Goal: Task Accomplishment & Management: Use online tool/utility

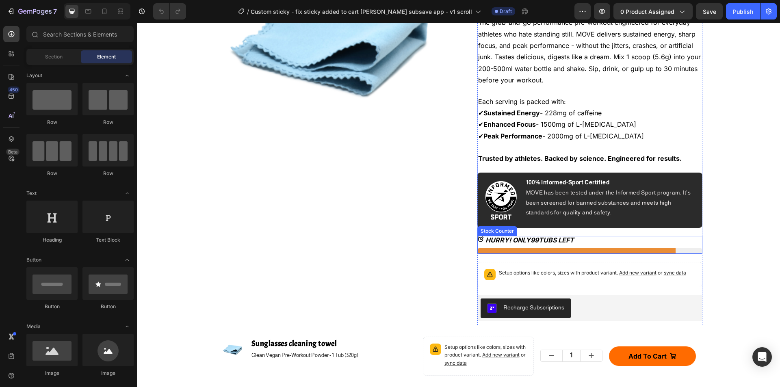
scroll to position [923, 0]
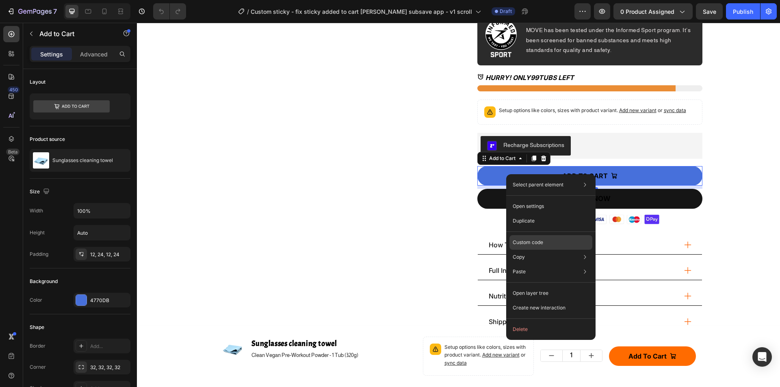
click at [536, 241] on p "Custom code" at bounding box center [528, 242] width 30 height 7
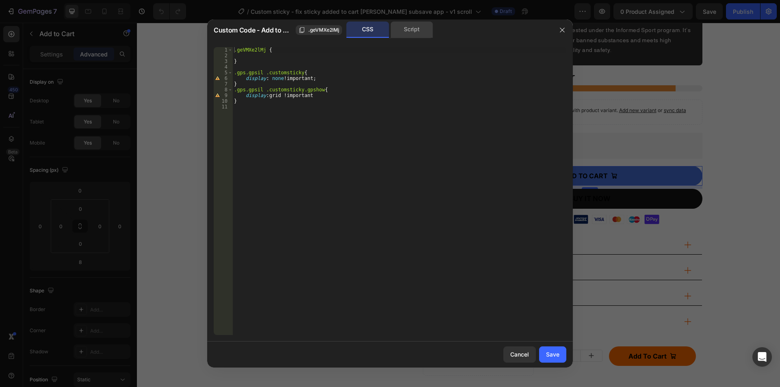
click at [417, 29] on div "Script" at bounding box center [412, 30] width 43 height 16
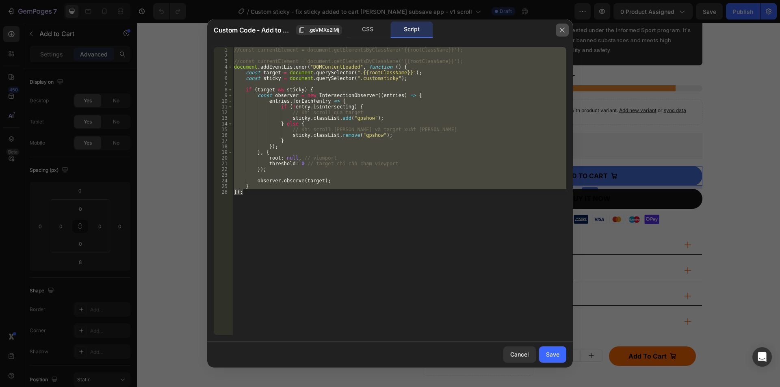
click at [566, 28] on button "button" at bounding box center [562, 30] width 13 height 13
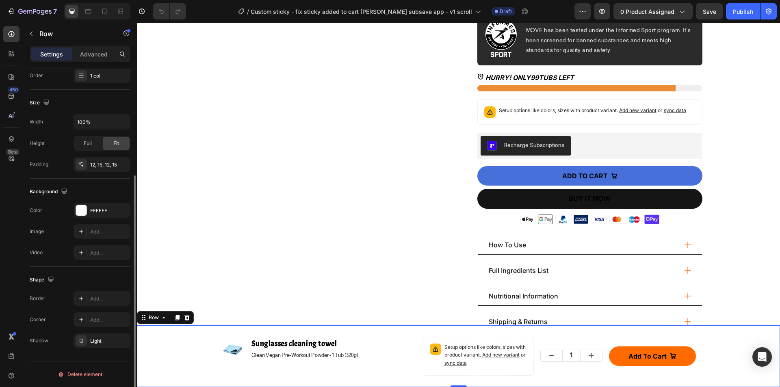
scroll to position [0, 0]
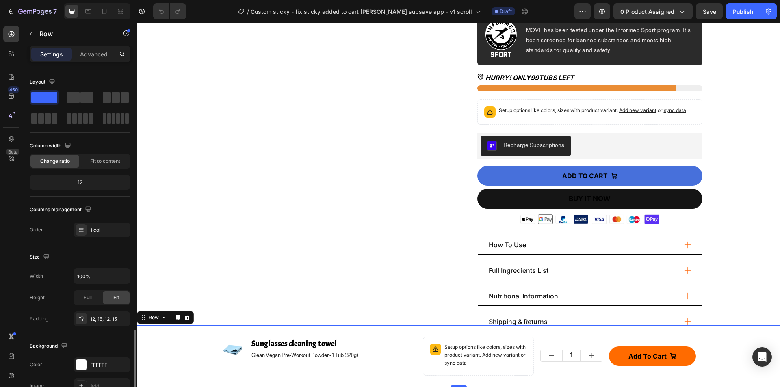
click at [165, 351] on div "Product Images Sunglasses cleaning towel Product Title Clean Vegan Pre-Workout …" at bounding box center [458, 356] width 631 height 52
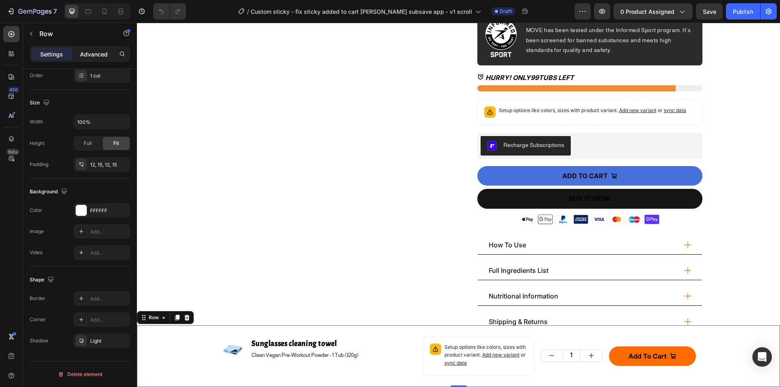
click at [95, 57] on p "Advanced" at bounding box center [94, 54] width 28 height 9
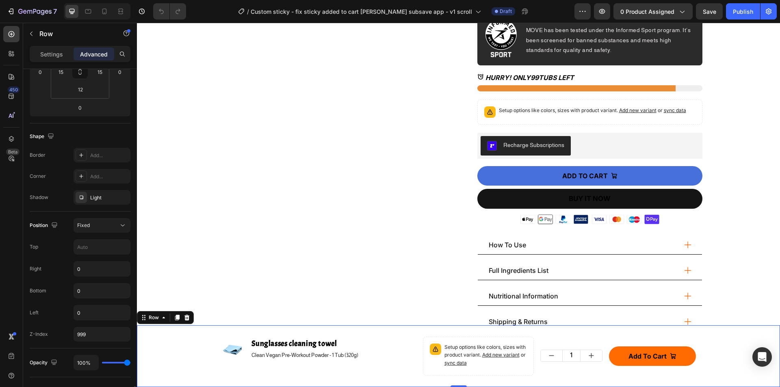
scroll to position [310, 0]
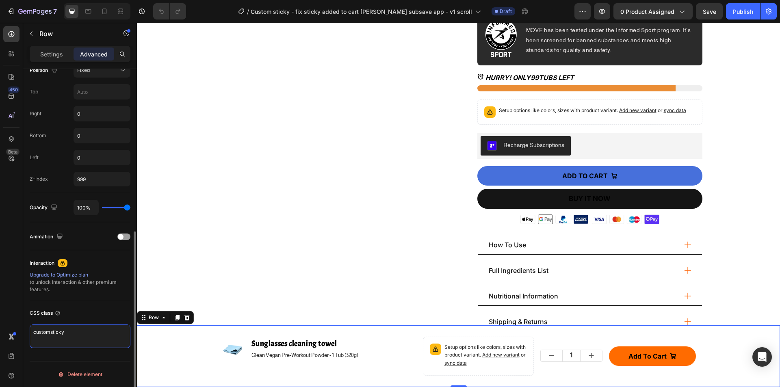
click at [95, 337] on textarea "customsticky" at bounding box center [80, 337] width 101 height 24
click at [78, 338] on textarea "customsticky" at bounding box center [80, 337] width 101 height 24
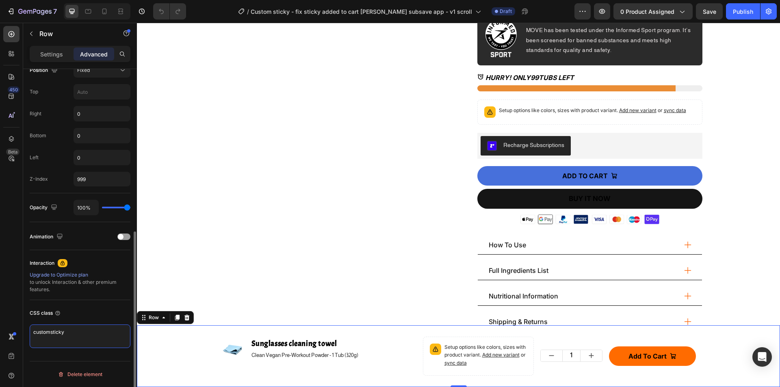
click at [77, 338] on textarea "customsticky" at bounding box center [80, 337] width 101 height 24
drag, startPoint x: 72, startPoint y: 332, endPoint x: 0, endPoint y: 332, distance: 71.5
click at [0, 332] on div "450 Beta Sections(18) Elements(84) Section Element Hero Section Product Detail …" at bounding box center [68, 205] width 137 height 365
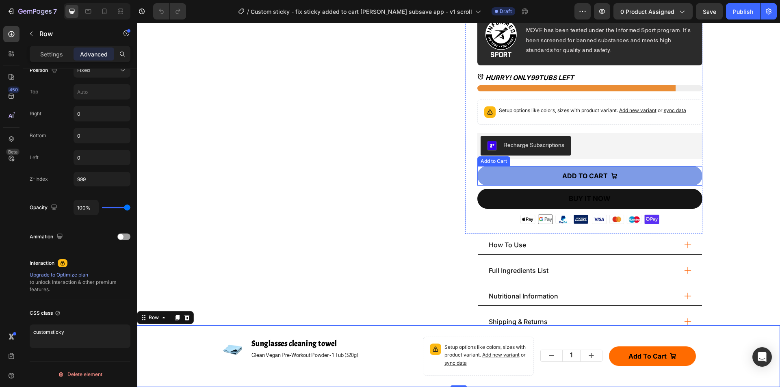
click at [524, 178] on button "ADD TO CART" at bounding box center [590, 176] width 225 height 20
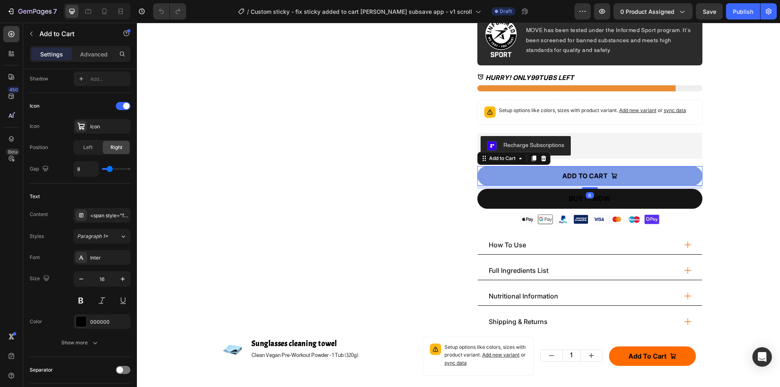
scroll to position [0, 0]
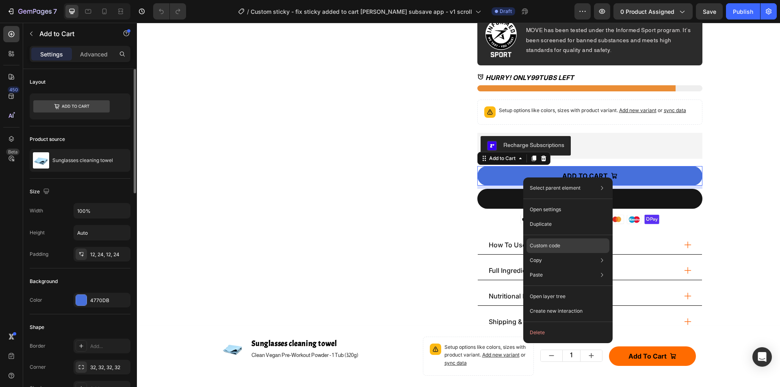
click at [574, 268] on div "Custom code" at bounding box center [568, 275] width 83 height 15
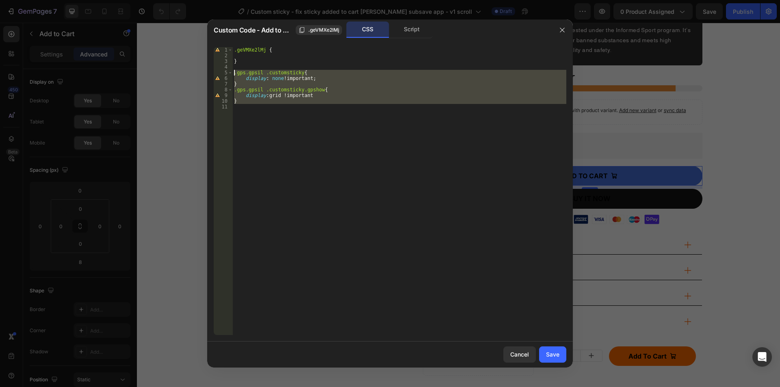
drag, startPoint x: 241, startPoint y: 104, endPoint x: 207, endPoint y: 72, distance: 46.6
click at [207, 72] on div "1 2 3 4 5 6 7 8 9 10 11 .geVMXe2lMj { } .gps.gpsil .customsticky { display : no…" at bounding box center [390, 191] width 366 height 301
drag, startPoint x: 256, startPoint y: 72, endPoint x: 263, endPoint y: 69, distance: 7.6
click at [256, 72] on div ".geVMXe2lMj { } .gps.gpsil .customsticky { display : none !important ; } .gps.g…" at bounding box center [399, 191] width 334 height 288
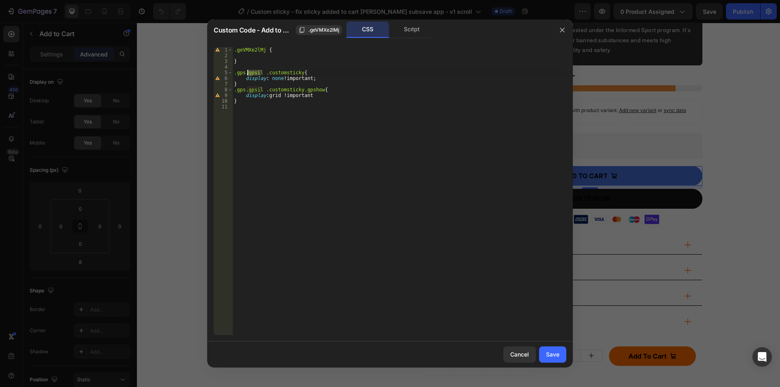
drag, startPoint x: 262, startPoint y: 72, endPoint x: 248, endPoint y: 72, distance: 13.8
click at [248, 72] on div ".geVMXe2lMj { } .gps.gpsil .customsticky { display : none !important ; } .gps.g…" at bounding box center [399, 197] width 334 height 300
drag, startPoint x: 261, startPoint y: 89, endPoint x: 246, endPoint y: 90, distance: 14.3
click at [246, 90] on div ".geVMXe2lMj { } .gps .customsticky { display : none !important ; } .gps.gpsil .…" at bounding box center [399, 197] width 334 height 300
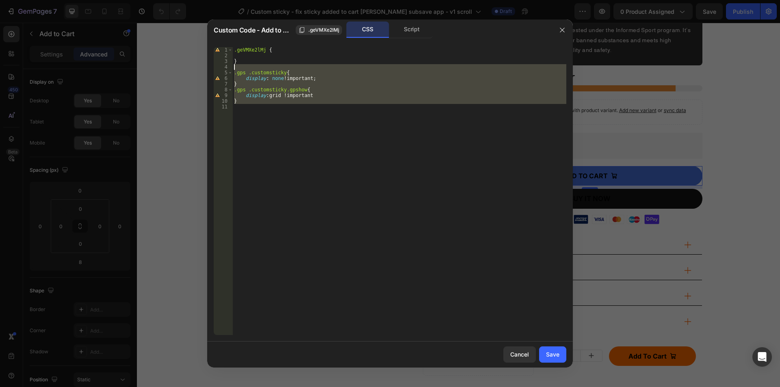
drag, startPoint x: 234, startPoint y: 115, endPoint x: 213, endPoint y: 69, distance: 51.3
click at [213, 69] on div ".gps .customsticky.gpshow{ 1 2 3 4 5 6 7 8 9 10 11 .geVMXe2lMj { } .gps .custom…" at bounding box center [390, 191] width 366 height 301
click at [408, 27] on div "Script" at bounding box center [412, 30] width 43 height 16
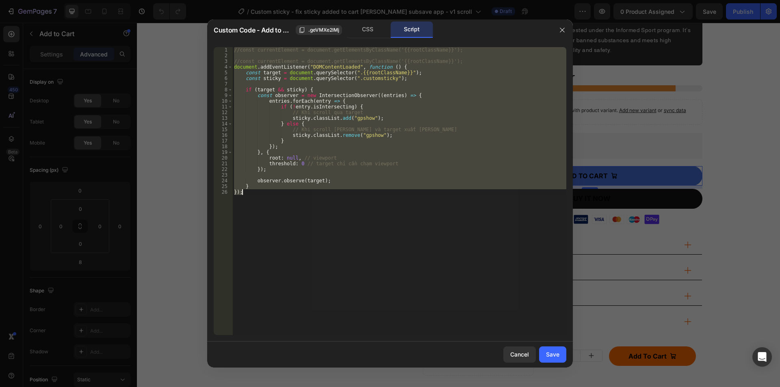
click at [261, 201] on div "//const currentElement = document.getElementsByClassName('{{rootClassName}}'); …" at bounding box center [399, 191] width 334 height 288
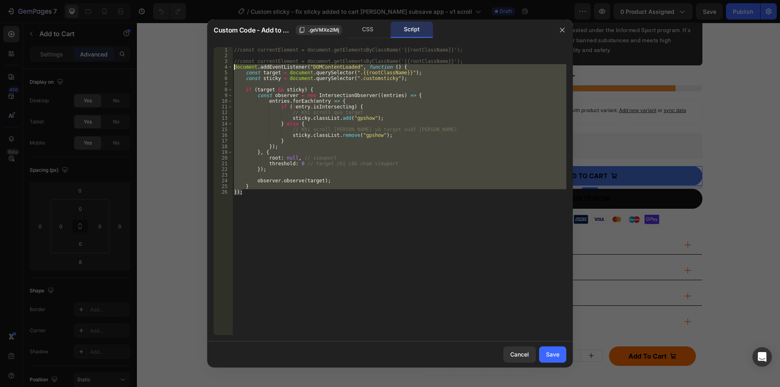
drag, startPoint x: 232, startPoint y: 187, endPoint x: 195, endPoint y: 65, distance: 127.7
click at [195, 65] on div "Custom Code - Add to Cart .geVMXe2lMj CSS Script }); 1 2 3 4 5 6 7 8 9 10 11 12…" at bounding box center [390, 193] width 780 height 387
type textarea "document.addEventListener("DOMContentLoaded", function () { const target = docu…"
drag, startPoint x: 565, startPoint y: 22, endPoint x: 567, endPoint y: 28, distance: 6.3
click at [567, 28] on div at bounding box center [562, 30] width 21 height 21
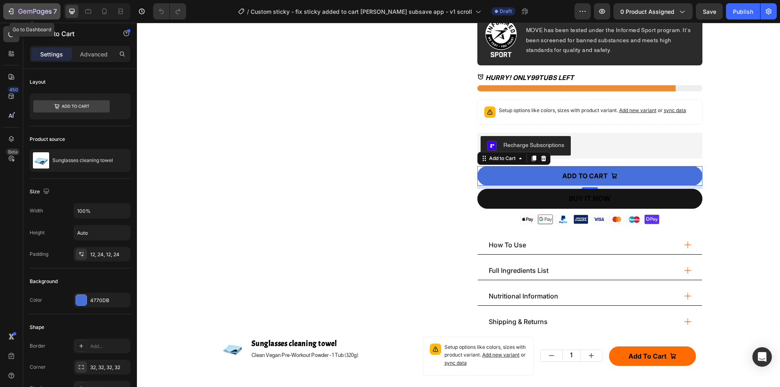
click at [13, 10] on icon "button" at bounding box center [12, 12] width 4 height 6
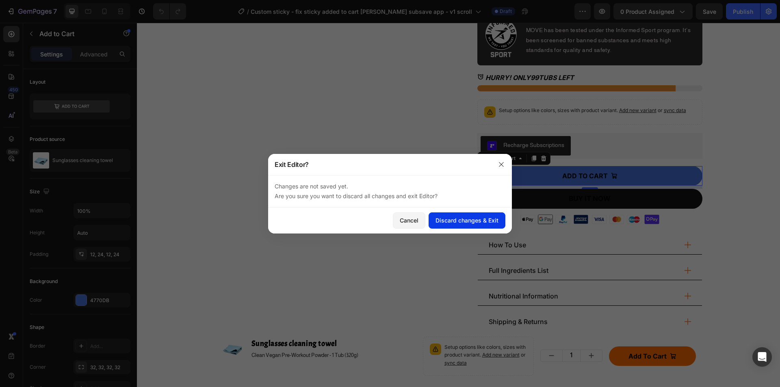
click at [454, 220] on div "Discard changes & Exit" at bounding box center [467, 220] width 63 height 9
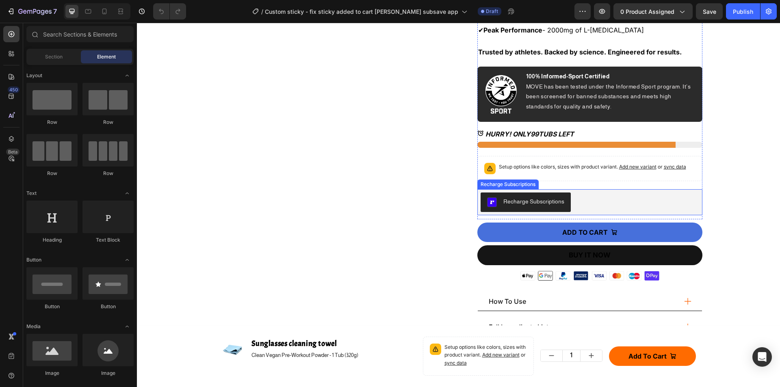
scroll to position [244, 0]
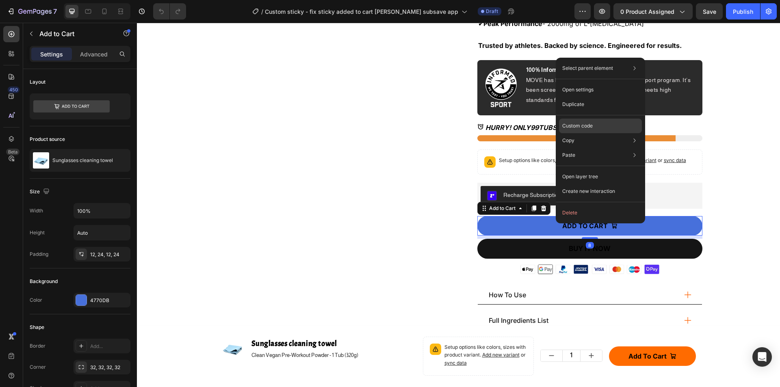
click at [582, 128] on p "Custom code" at bounding box center [578, 125] width 30 height 7
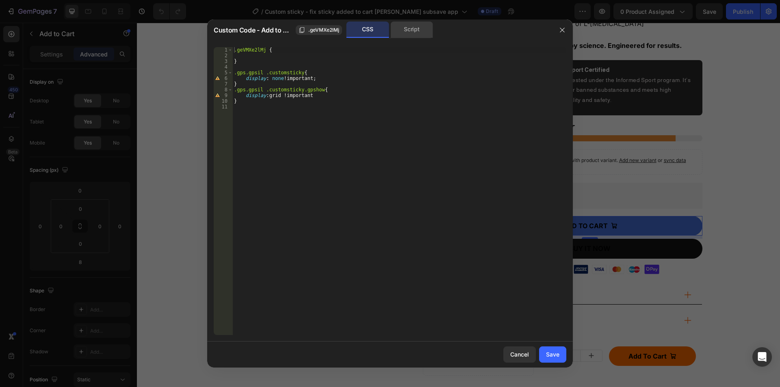
click at [402, 35] on div "Script" at bounding box center [412, 30] width 43 height 16
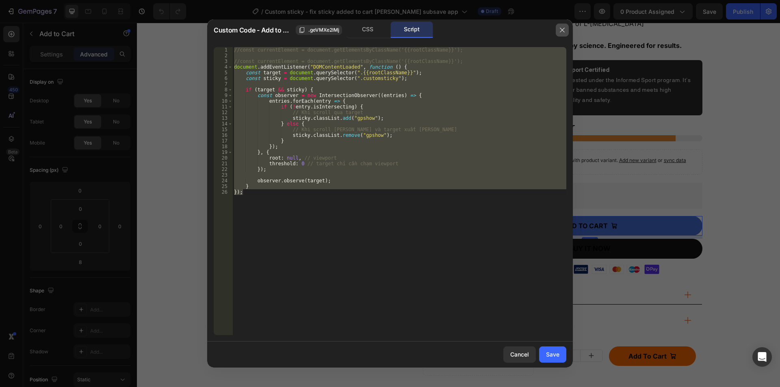
click at [560, 28] on icon "button" at bounding box center [562, 30] width 4 height 4
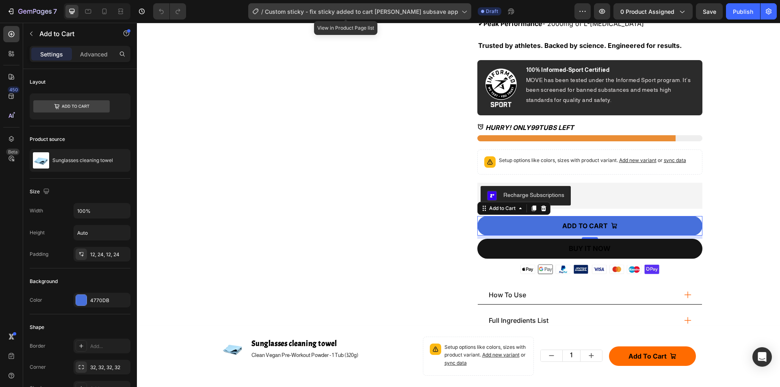
click at [410, 11] on span "Custom sticky - fix sticky added to cart [PERSON_NAME] subsave app" at bounding box center [361, 11] width 193 height 9
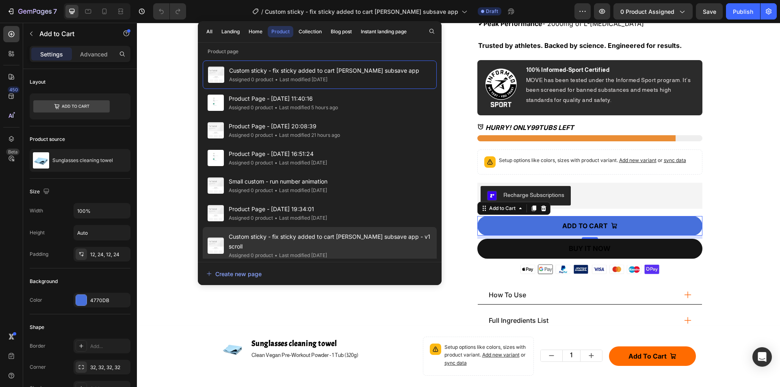
click at [327, 252] on div "• Last modified 10 days ago" at bounding box center [300, 256] width 54 height 8
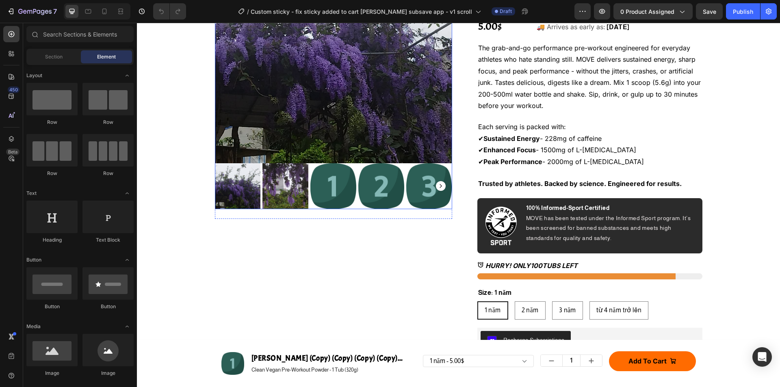
scroll to position [244, 0]
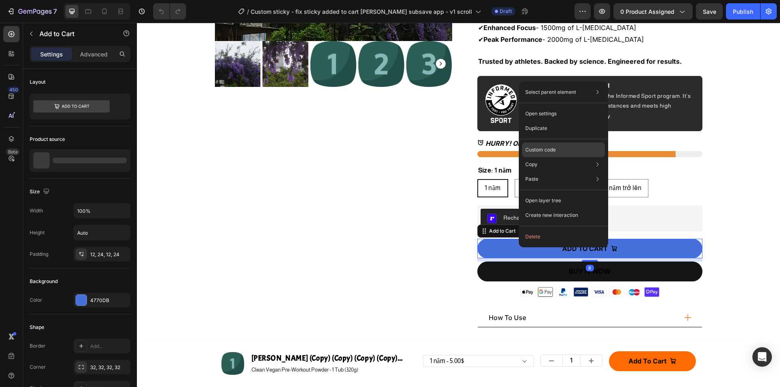
click at [545, 150] on p "Custom code" at bounding box center [541, 149] width 30 height 7
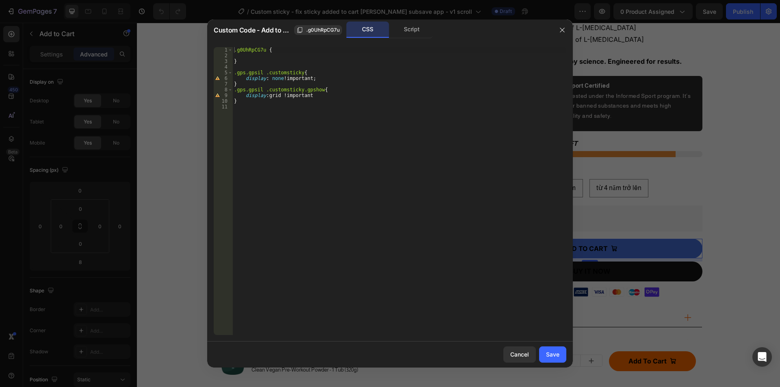
click at [413, 19] on div at bounding box center [390, 193] width 780 height 387
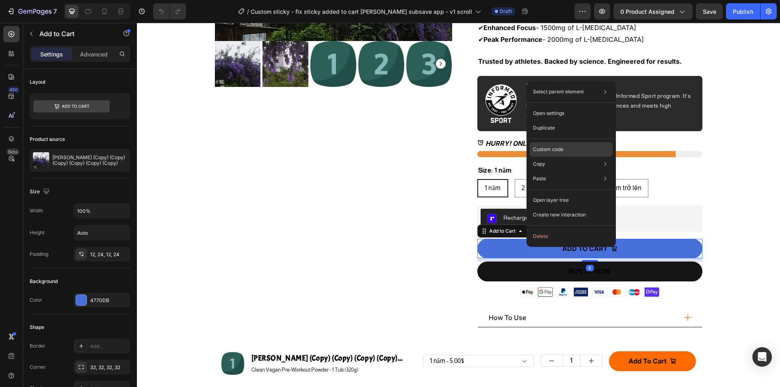
click at [560, 148] on p "Custom code" at bounding box center [548, 149] width 30 height 7
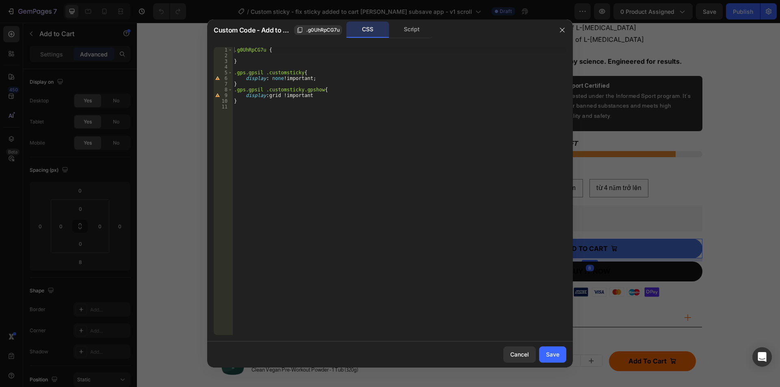
click at [418, 21] on div "Custom Code - Add to Cart .g0UhRpCG7u CSS Script" at bounding box center [379, 30] width 345 height 21
click at [421, 25] on div "Script" at bounding box center [412, 30] width 43 height 16
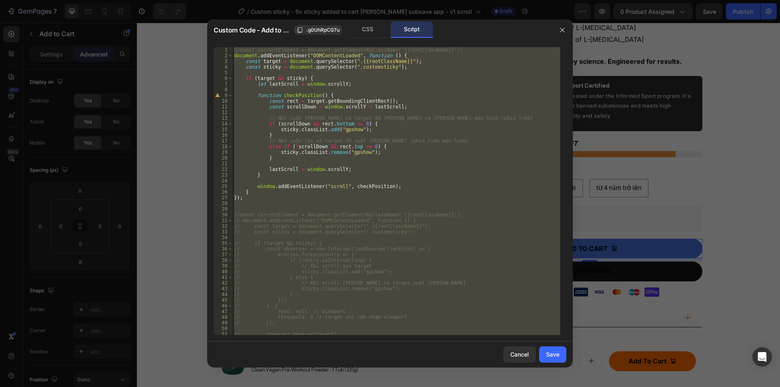
type textarea "}"
type textarea "let lastScroll = window.scrollY;"
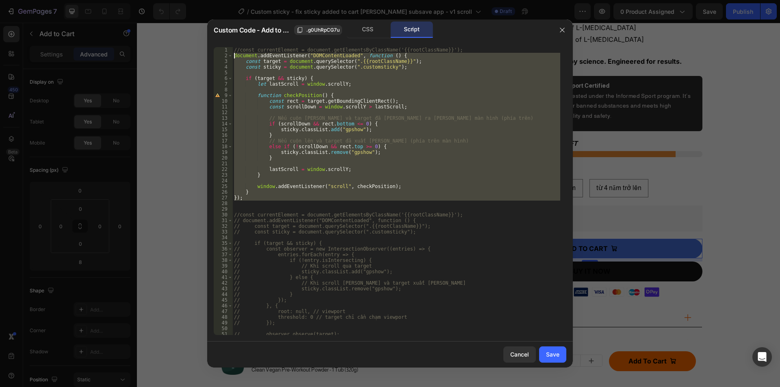
drag, startPoint x: 250, startPoint y: 201, endPoint x: 208, endPoint y: 53, distance: 153.8
click at [208, 53] on div "const sticky = document.querySelector(".customsticky"); 1 2 3 4 5 6 7 8 9 10 11…" at bounding box center [390, 191] width 366 height 301
type textarea "document.addEventListener("DOMContentLoaded", function () { const target = docu…"
click at [559, 28] on button "button" at bounding box center [562, 30] width 13 height 13
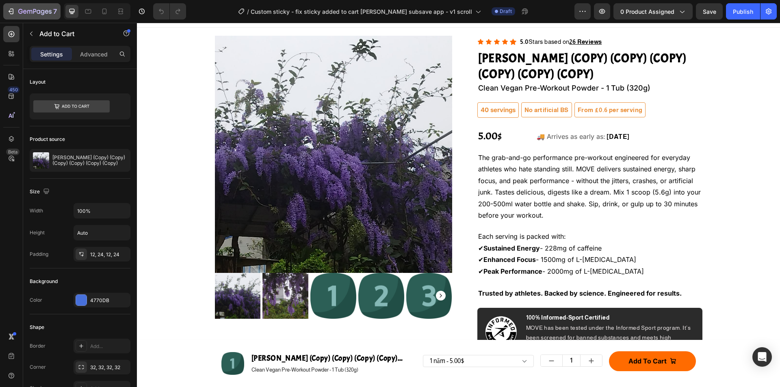
scroll to position [0, 0]
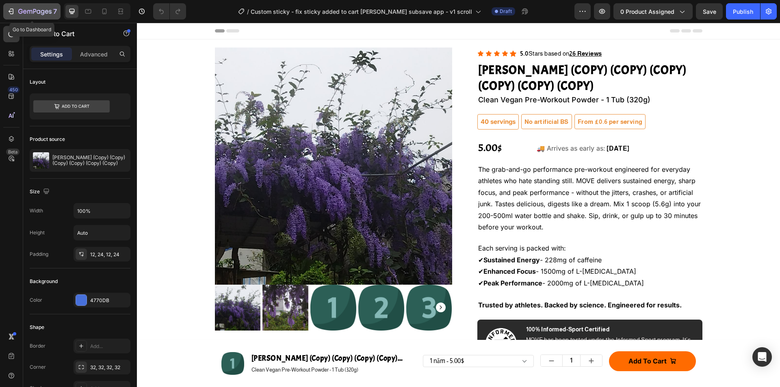
click at [19, 10] on icon "button" at bounding box center [20, 11] width 4 height 5
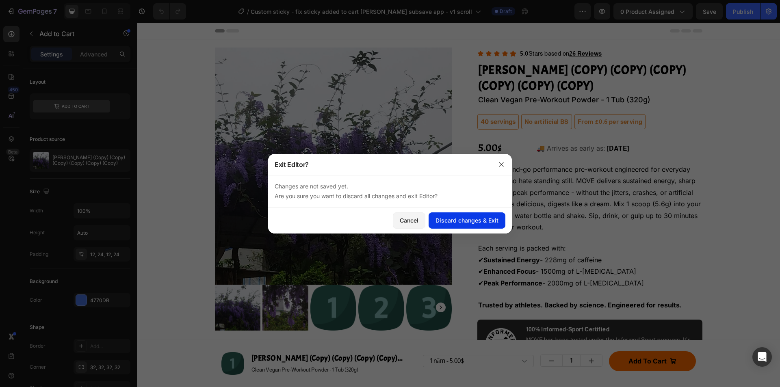
click at [449, 217] on div "Discard changes & Exit" at bounding box center [467, 220] width 63 height 9
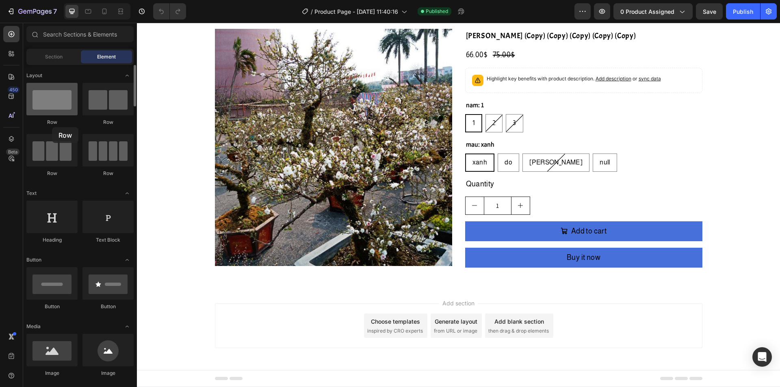
drag, startPoint x: 69, startPoint y: 111, endPoint x: 48, endPoint y: 99, distance: 23.7
click at [50, 106] on div at bounding box center [51, 99] width 51 height 33
click at [61, 37] on input "text" at bounding box center [79, 34] width 107 height 16
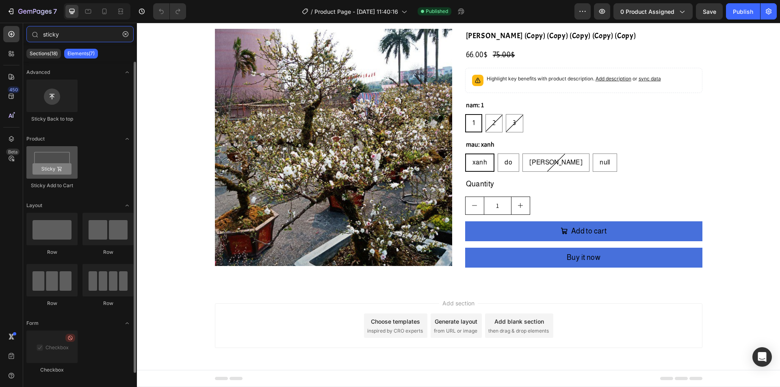
type input "sticky"
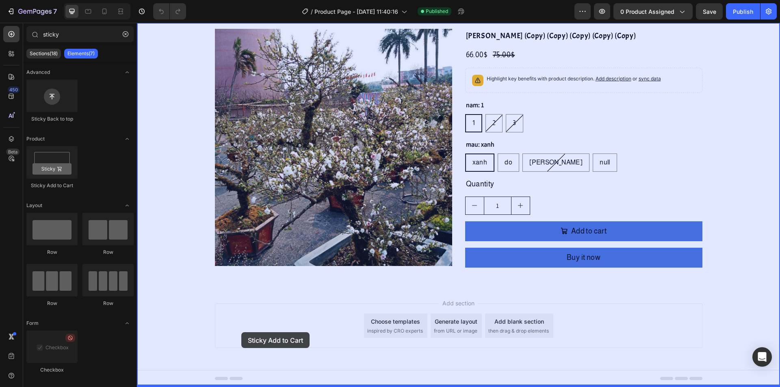
drag, startPoint x: 191, startPoint y: 182, endPoint x: 242, endPoint y: 340, distance: 165.5
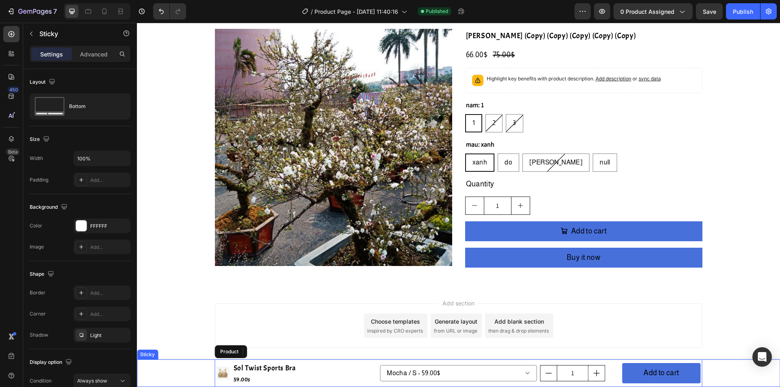
click at [186, 374] on div "Product Images Sol Twist Sports Bra Product Title 59.00$ Product Price Product …" at bounding box center [458, 374] width 643 height 28
click at [76, 227] on div at bounding box center [81, 226] width 11 height 11
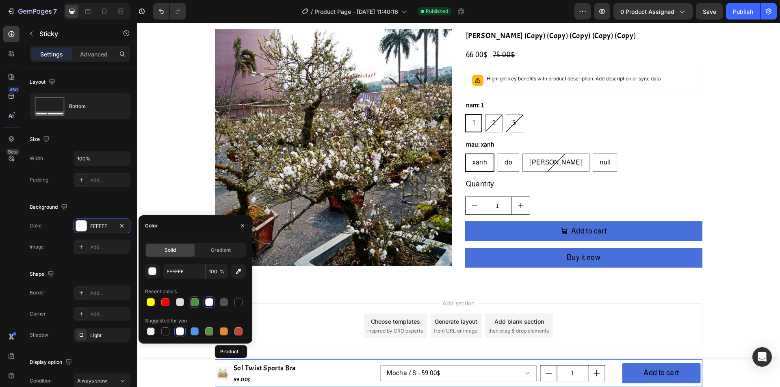
click at [195, 302] on div at bounding box center [195, 302] width 8 height 8
type input "4D903F"
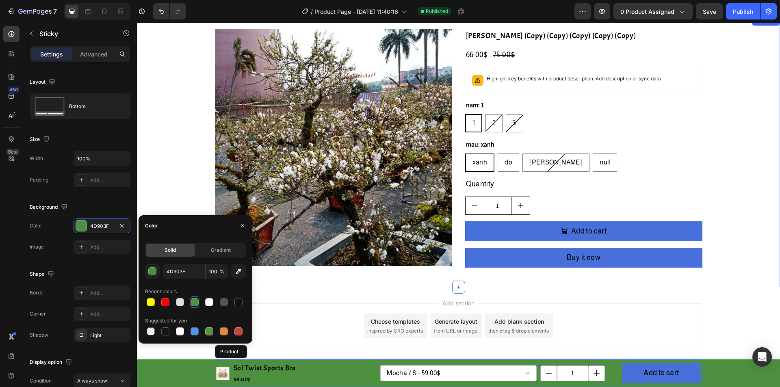
click at [178, 174] on div "Product Images Mai Trắng (Copy) (Copy) (Copy) (Copy) (Copy) Product Title 66.00…" at bounding box center [458, 151] width 643 height 245
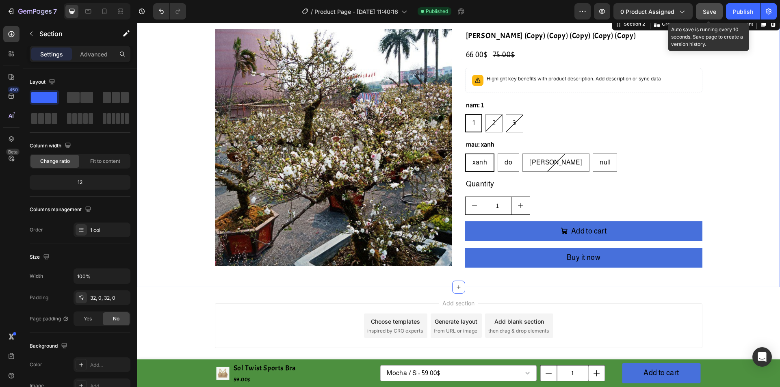
click at [720, 10] on button "Save" at bounding box center [709, 11] width 27 height 16
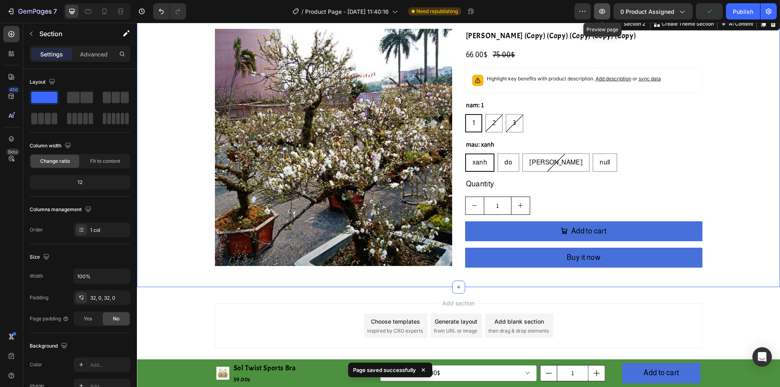
click at [605, 13] on icon "button" at bounding box center [603, 11] width 6 height 5
click at [606, 11] on icon "button" at bounding box center [603, 11] width 6 height 5
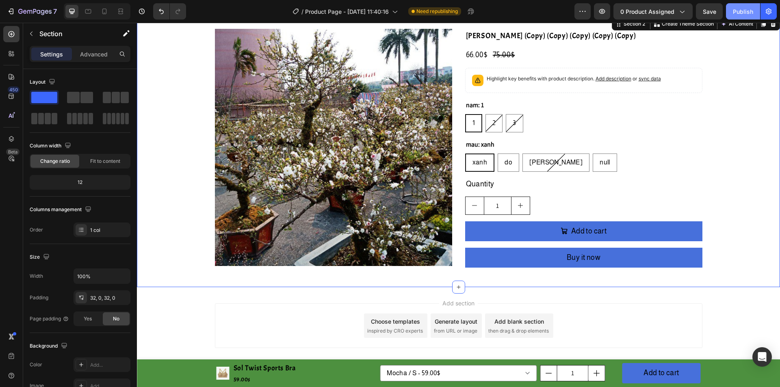
click at [741, 3] on button "Publish" at bounding box center [743, 11] width 34 height 16
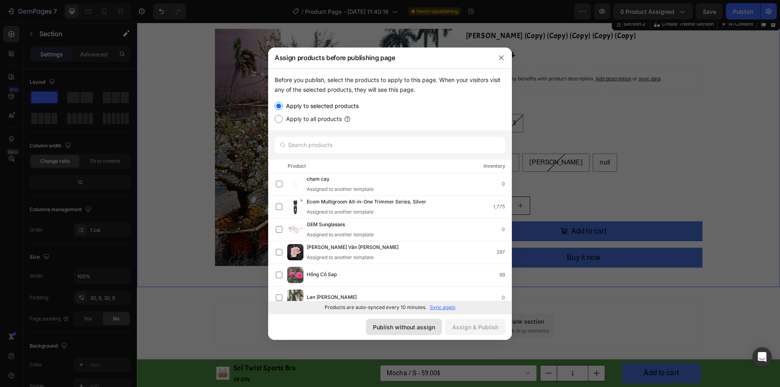
click at [410, 328] on div "Publish without assign" at bounding box center [404, 327] width 62 height 9
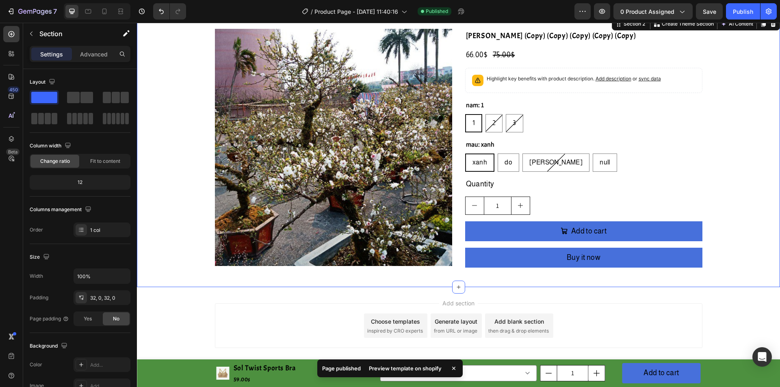
click at [400, 367] on div "Preview template on shopify" at bounding box center [405, 368] width 83 height 11
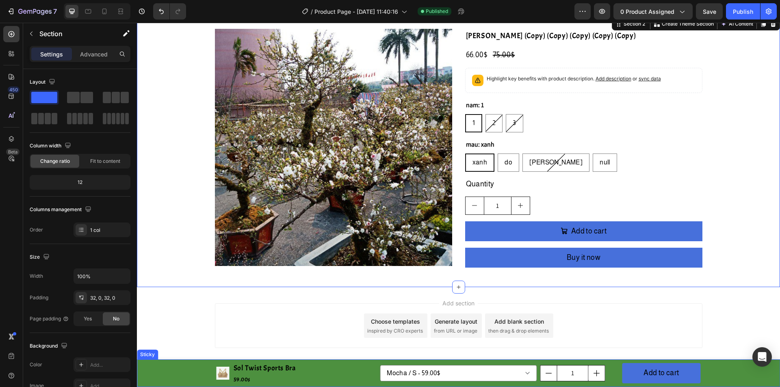
click at [192, 378] on div "Product Images Sol Twist Sports Bra Product Title 59.00$ Product Price Product …" at bounding box center [458, 374] width 643 height 28
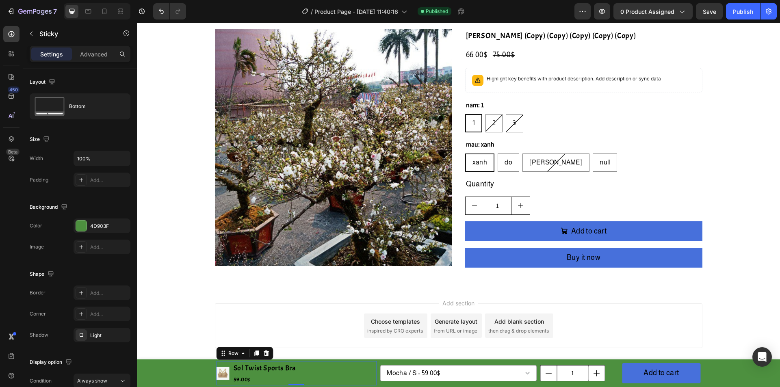
click at [341, 374] on div "Product Images Sol Twist Sports Bra Product Title 59.00$ Product Price Product …" at bounding box center [297, 373] width 161 height 24
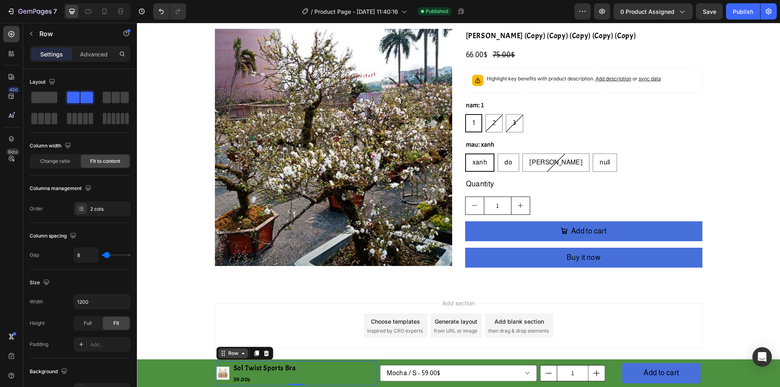
drag, startPoint x: 228, startPoint y: 352, endPoint x: 232, endPoint y: 354, distance: 4.9
click at [228, 353] on div "Row" at bounding box center [233, 353] width 13 height 7
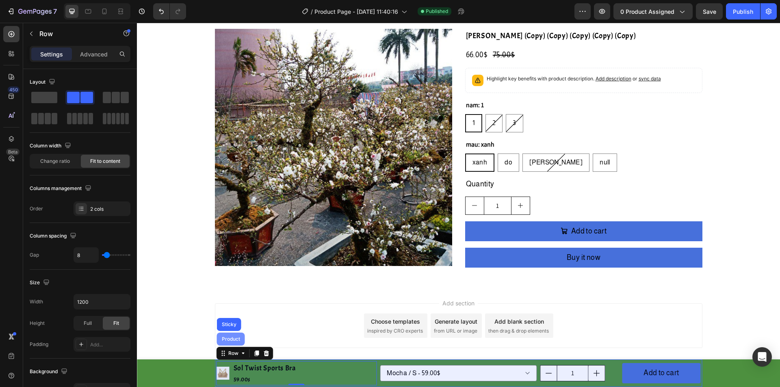
click at [225, 341] on div "Product" at bounding box center [231, 339] width 22 height 5
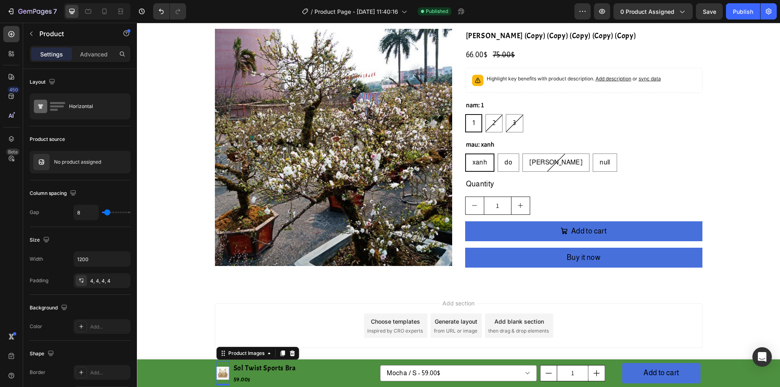
click at [220, 369] on img at bounding box center [223, 373] width 13 height 13
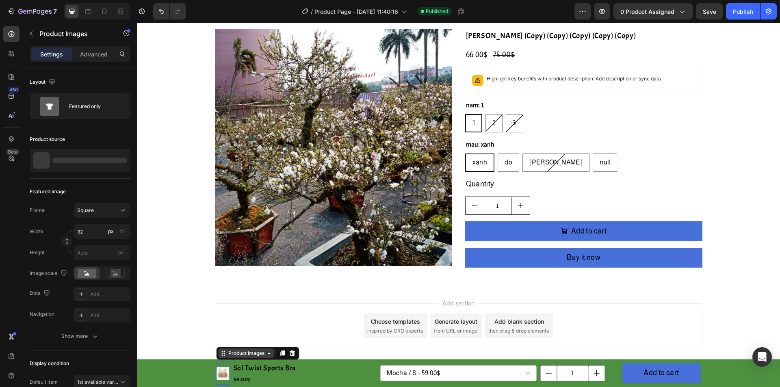
click at [241, 353] on div "Product Images" at bounding box center [246, 353] width 39 height 7
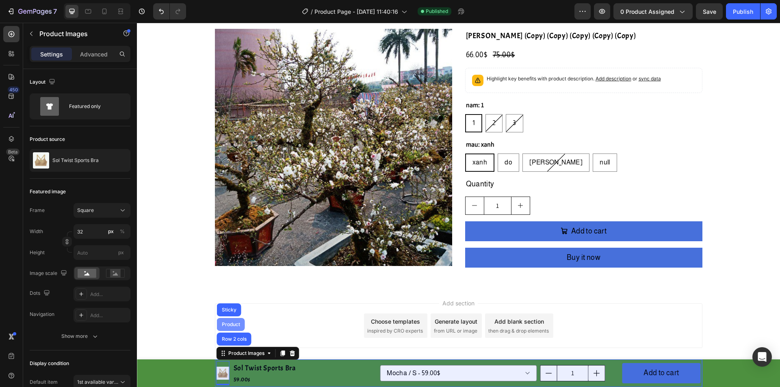
click at [227, 325] on div "Product" at bounding box center [231, 324] width 22 height 5
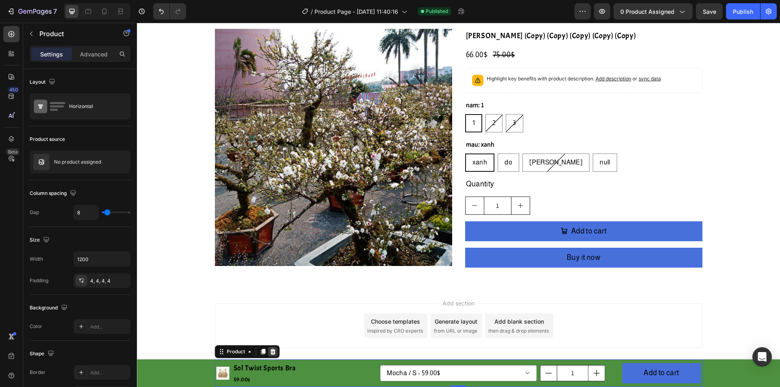
click at [269, 348] on div at bounding box center [273, 352] width 10 height 10
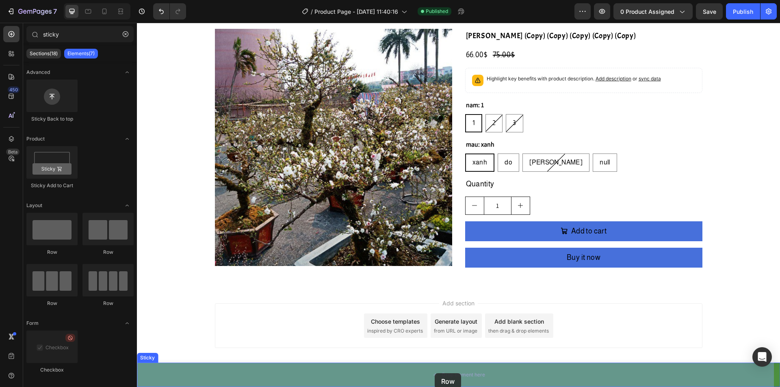
drag, startPoint x: 231, startPoint y: 267, endPoint x: 435, endPoint y: 371, distance: 229.0
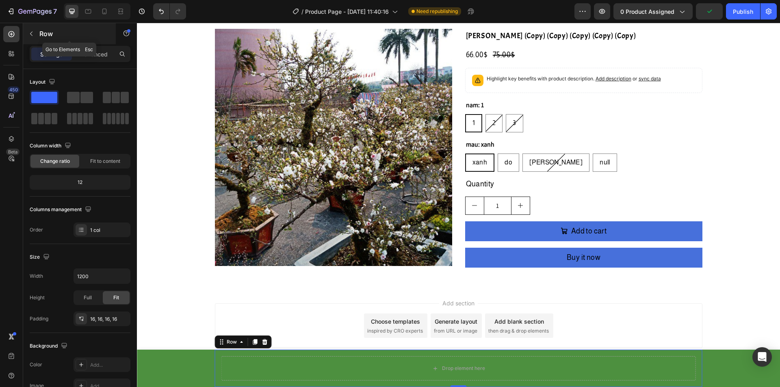
click at [32, 35] on icon "button" at bounding box center [31, 33] width 7 height 7
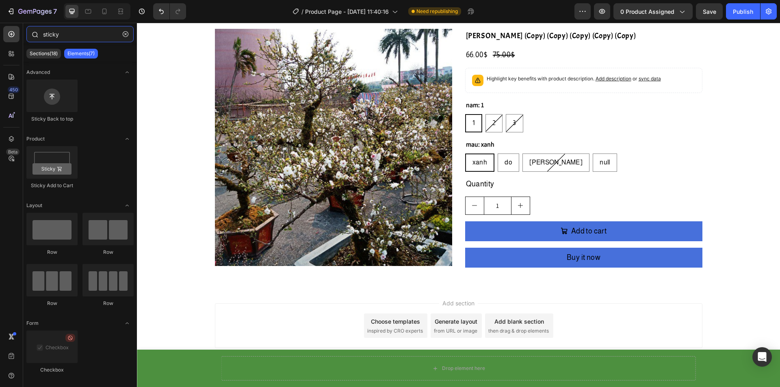
click at [68, 30] on input "sticky" at bounding box center [79, 34] width 107 height 16
click at [70, 29] on input "sticky" at bounding box center [79, 34] width 107 height 16
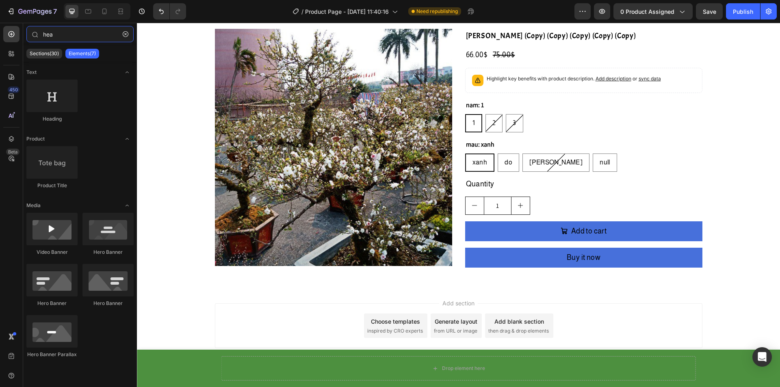
type input "hea"
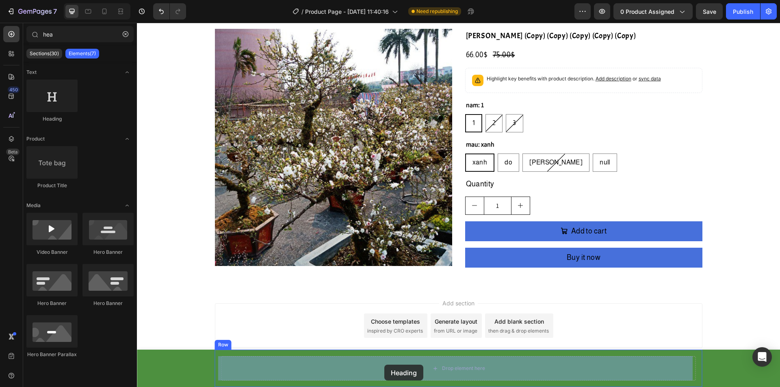
drag, startPoint x: 259, startPoint y: 155, endPoint x: 384, endPoint y: 365, distance: 244.6
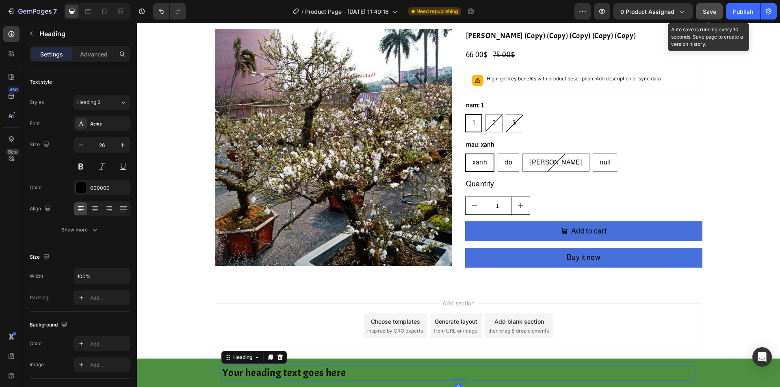
click at [705, 10] on span "Save" at bounding box center [709, 11] width 13 height 7
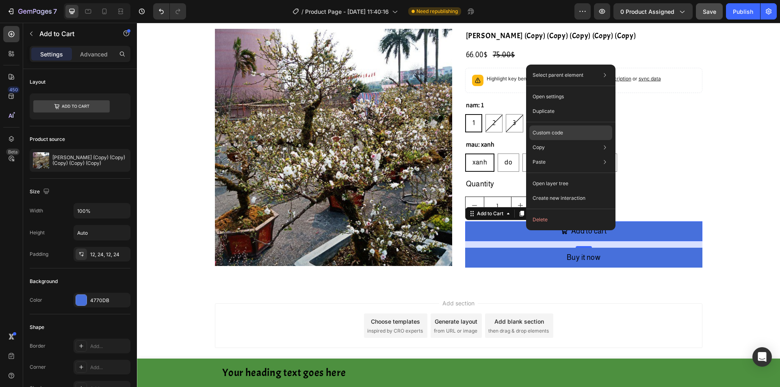
click at [572, 155] on div "Custom code" at bounding box center [571, 162] width 83 height 15
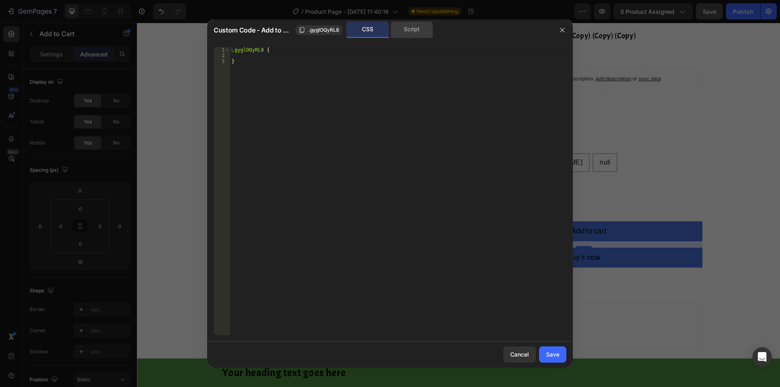
click at [415, 25] on div "Script" at bounding box center [412, 30] width 43 height 16
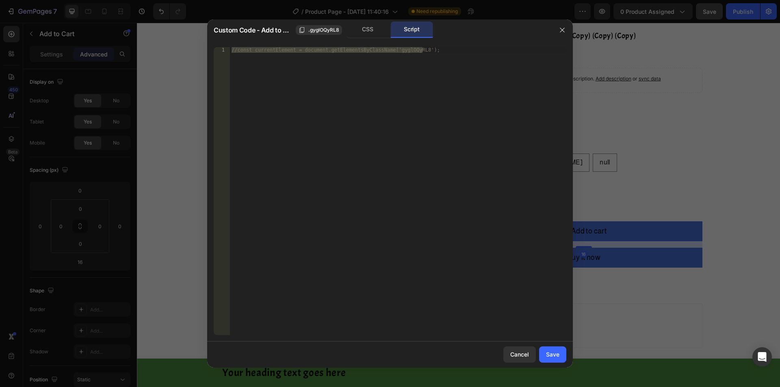
drag, startPoint x: 561, startPoint y: 30, endPoint x: 510, endPoint y: 23, distance: 51.7
click at [560, 30] on icon "button" at bounding box center [562, 30] width 7 height 7
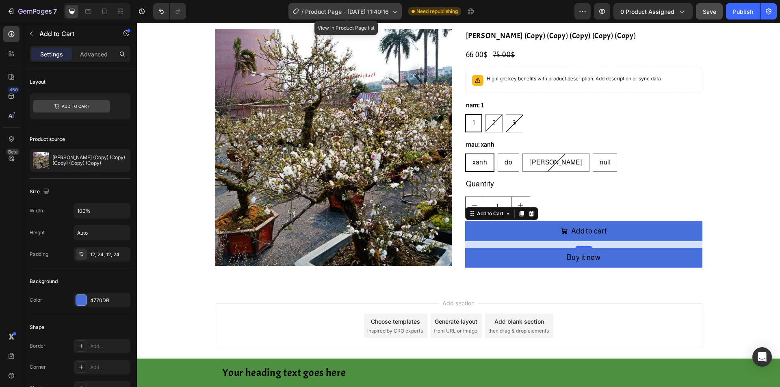
click at [338, 9] on span "Product Page - [DATE] 11:40:16" at bounding box center [347, 11] width 84 height 9
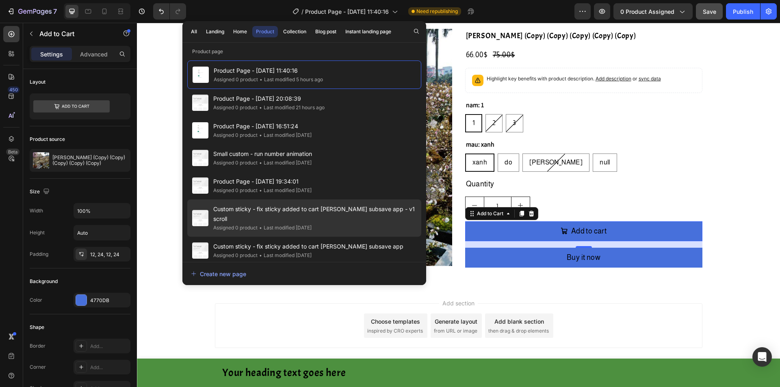
click at [324, 213] on span "Custom sticky - fix sticky added to cart [PERSON_NAME] subsave app - v1 scroll" at bounding box center [314, 214] width 203 height 20
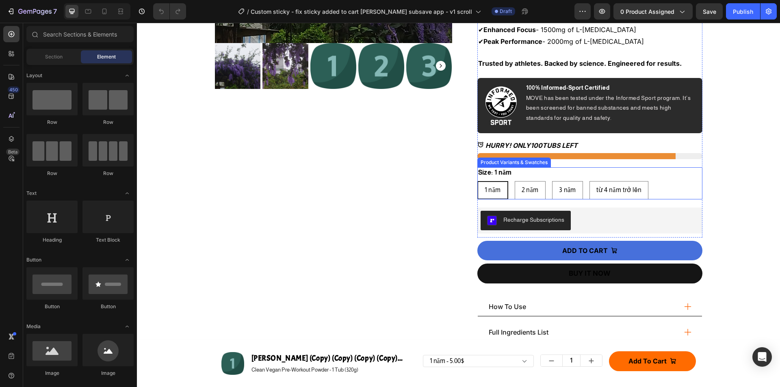
scroll to position [285, 0]
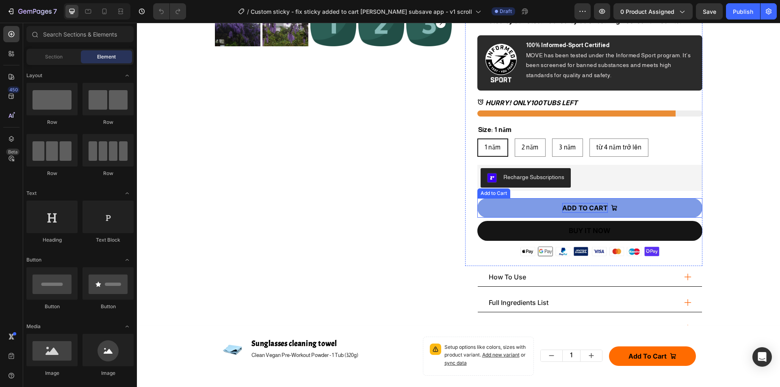
drag, startPoint x: 564, startPoint y: 209, endPoint x: 562, endPoint y: 222, distance: 13.2
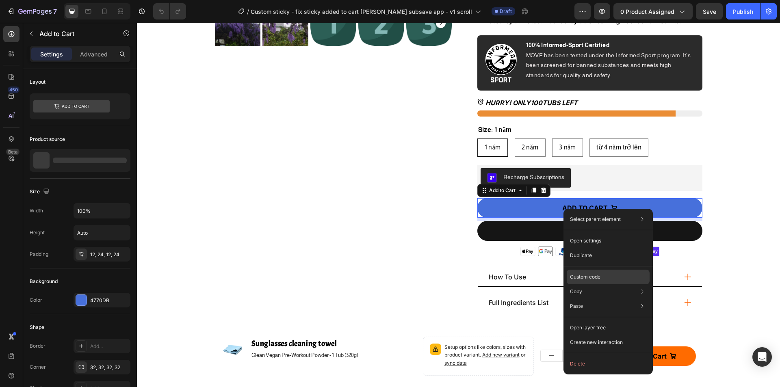
click at [584, 274] on p "Custom code" at bounding box center [585, 277] width 30 height 7
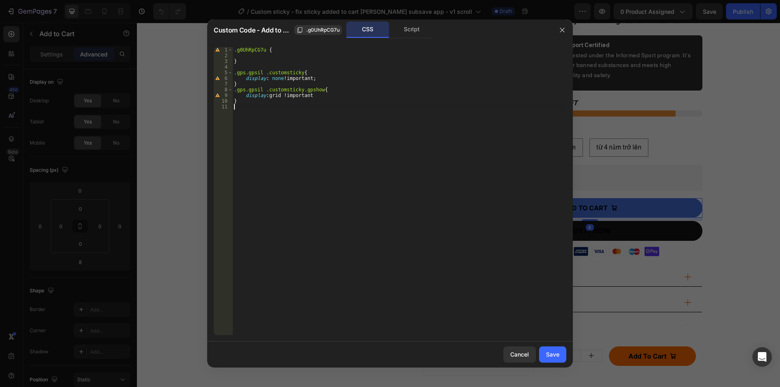
click at [334, 106] on div ".g0UhRpCG7u { } .gps.gpsil .customsticky { display : none !important ; } .gps.g…" at bounding box center [399, 197] width 334 height 300
click at [406, 30] on div "Script" at bounding box center [412, 30] width 43 height 16
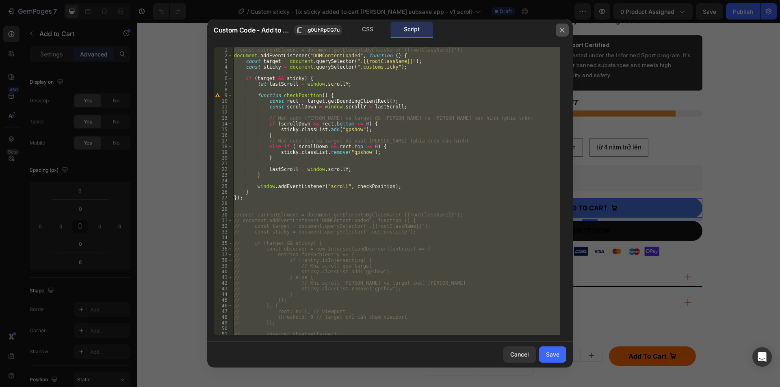
click at [565, 28] on icon "button" at bounding box center [562, 30] width 7 height 7
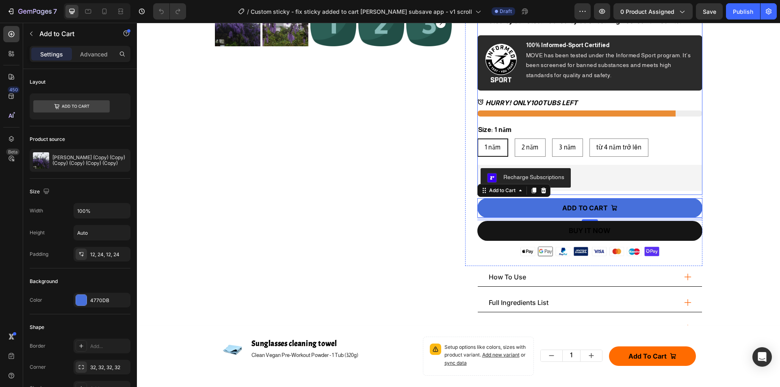
click at [554, 28] on div "Clean Vegan Pre-Workout Powder - 1 Tub (320g) Text Block 40 servings Text Block…" at bounding box center [590, 2] width 225 height 385
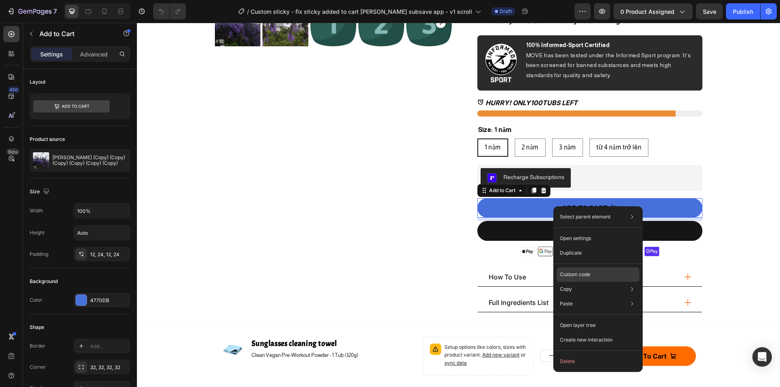
click at [583, 276] on p "Custom code" at bounding box center [575, 274] width 30 height 7
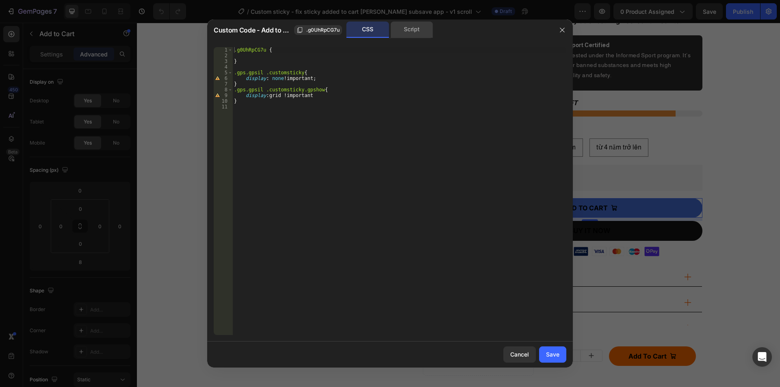
click at [404, 34] on div "Script" at bounding box center [412, 30] width 43 height 16
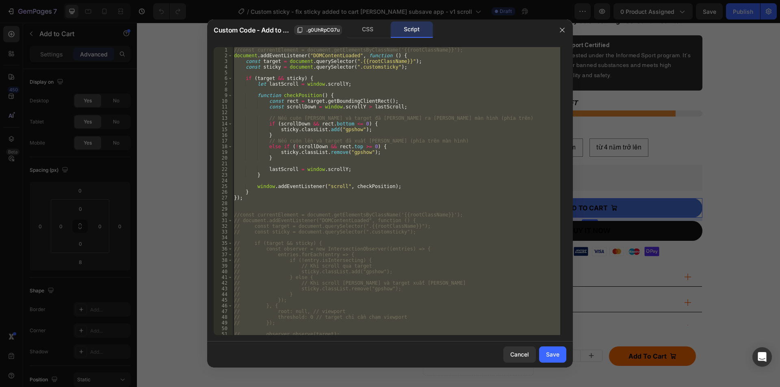
click at [252, 212] on div "//const currentElement = document.getElementsByClassName('{{rootClassName}}'); …" at bounding box center [396, 191] width 328 height 288
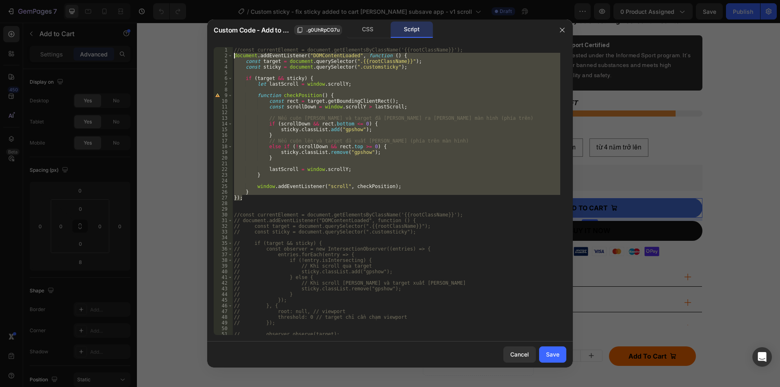
drag, startPoint x: 253, startPoint y: 198, endPoint x: 199, endPoint y: 57, distance: 151.2
click at [203, 57] on div "Custom Code - Add to Cart .g0UhRpCG7u CSS Script //const currentElement = docum…" at bounding box center [390, 193] width 780 height 387
type textarea "document.addEventListener("DOMContentLoaded", function () { const target = docu…"
